Goal: Information Seeking & Learning: Learn about a topic

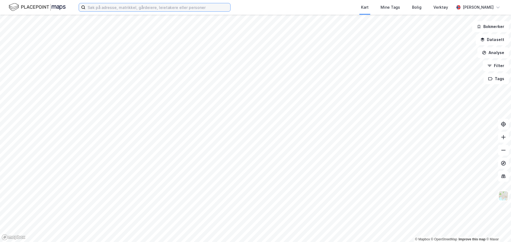
click at [113, 9] on input at bounding box center [157, 7] width 145 height 8
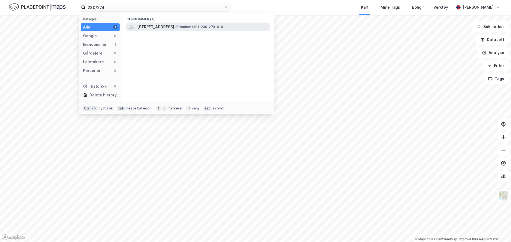
click at [174, 29] on span "[STREET_ADDRESS]" at bounding box center [155, 27] width 37 height 7
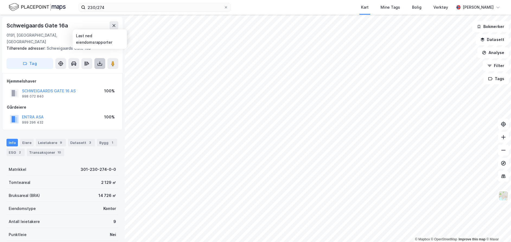
click at [100, 61] on icon at bounding box center [99, 63] width 5 height 5
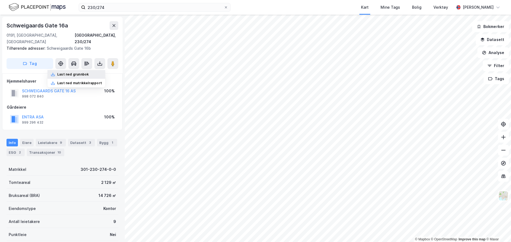
click at [84, 72] on div "Last ned grunnbok" at bounding box center [72, 74] width 31 height 4
click at [79, 72] on div "Last ned grunnbok" at bounding box center [72, 74] width 31 height 4
click at [70, 72] on div "Last ned grunnbok" at bounding box center [72, 74] width 31 height 4
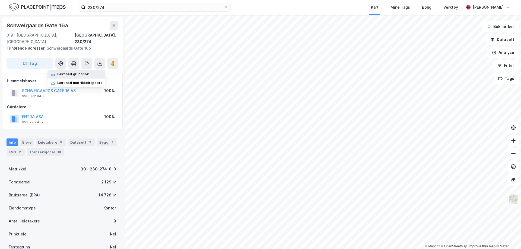
click at [78, 72] on div "Last ned grunnbok" at bounding box center [72, 74] width 31 height 4
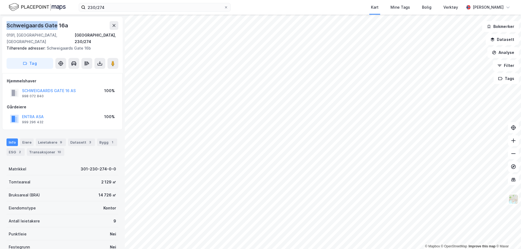
drag, startPoint x: 5, startPoint y: 25, endPoint x: 56, endPoint y: 26, distance: 51.5
click at [56, 26] on div "[STREET_ADDRESS] Tilhørende adresser: [STREET_ADDRESS] Tag" at bounding box center [62, 45] width 120 height 56
copy div "Schweigaards Gate"
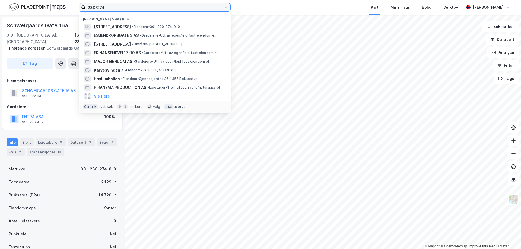
drag, startPoint x: 115, startPoint y: 6, endPoint x: 72, endPoint y: 7, distance: 43.9
click at [72, 7] on div "230/274 [STREET_ADDRESS] • Eiendom • 301-230-274-0-0 ESSENDROPSGATE 3 AS • Gård…" at bounding box center [260, 7] width 521 height 15
paste input "Schweigaards Gate"
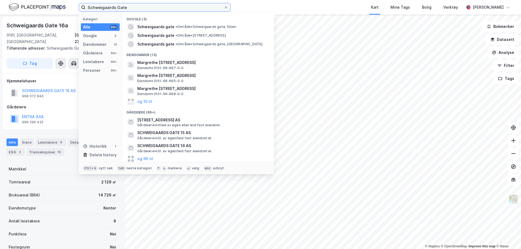
drag, startPoint x: 145, startPoint y: 9, endPoint x: 49, endPoint y: 10, distance: 95.4
click at [49, 10] on div "Schweigaards Gate Kategori Alle 99+ Google 3 Eiendommer 13 Gårdeiere 99+ Leieta…" at bounding box center [260, 7] width 521 height 15
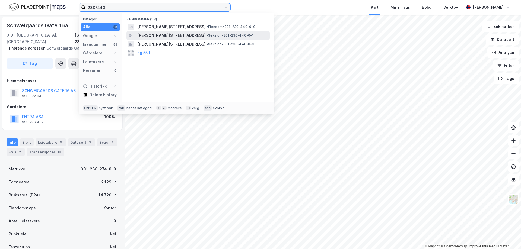
type input "230/440"
click at [191, 34] on span "[PERSON_NAME][STREET_ADDRESS]" at bounding box center [171, 35] width 68 height 7
